Goal: Navigation & Orientation: Go to known website

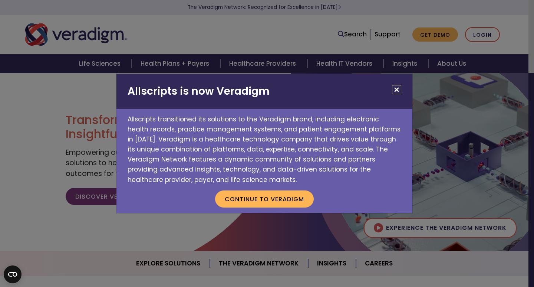
click at [481, 35] on div "Allscripts is now Veradigm Allscripts transitioned its solutions to the Veradig…" at bounding box center [267, 143] width 534 height 287
click at [251, 201] on button "Continue to Veradigm" at bounding box center [264, 198] width 99 height 17
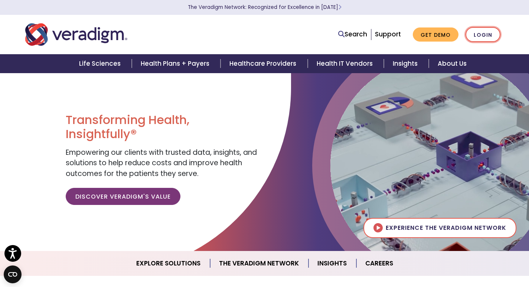
click at [480, 36] on link "Login" at bounding box center [482, 34] width 35 height 15
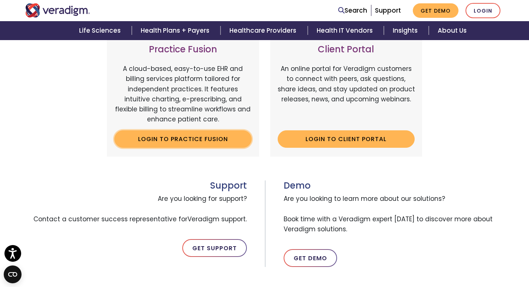
scroll to position [297, 0]
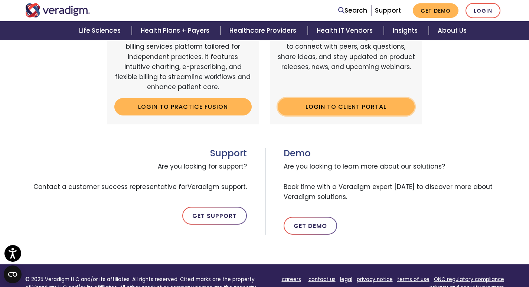
click at [339, 105] on link "Login to Client Portal" at bounding box center [346, 106] width 137 height 17
